Goal: Navigation & Orientation: Find specific page/section

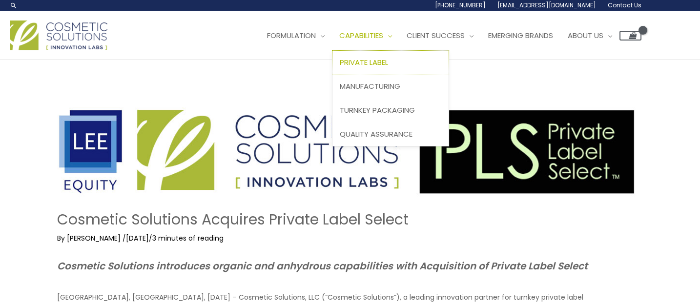
click at [388, 61] on span "Private Label" at bounding box center [364, 62] width 48 height 10
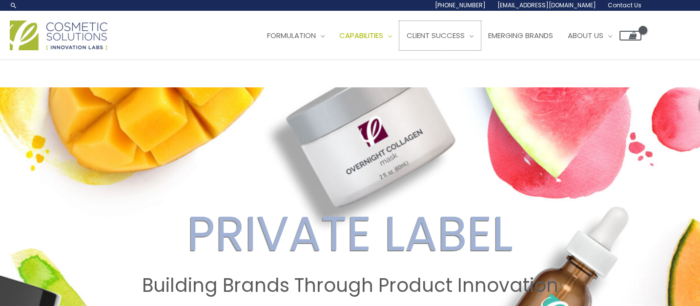
click at [465, 36] on span "Client Success" at bounding box center [436, 35] width 58 height 10
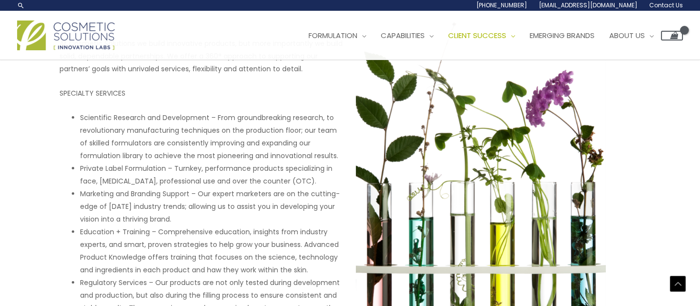
scroll to position [260, 0]
